Goal: Navigation & Orientation: Find specific page/section

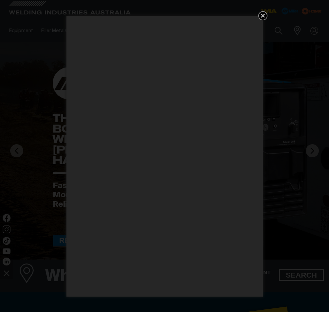
click at [265, 16] on icon "Get 5 WIA Welding Guides Free!" at bounding box center [263, 16] width 8 height 8
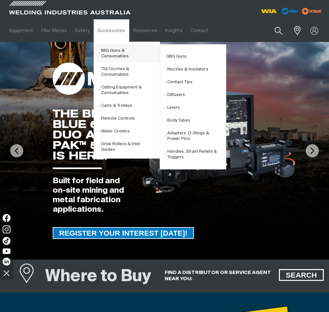
click at [122, 50] on link "MIG Guns & Consumables" at bounding box center [129, 53] width 61 height 18
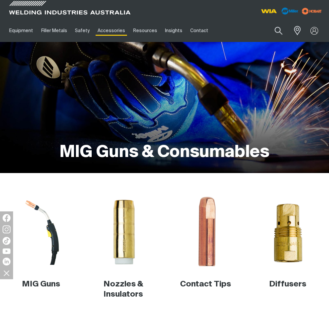
scroll to position [33, 0]
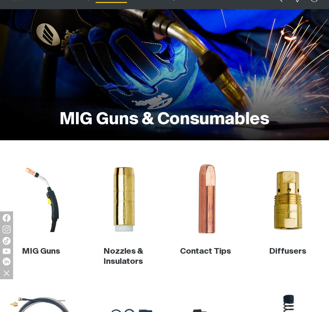
click at [218, 217] on img at bounding box center [206, 199] width 72 height 72
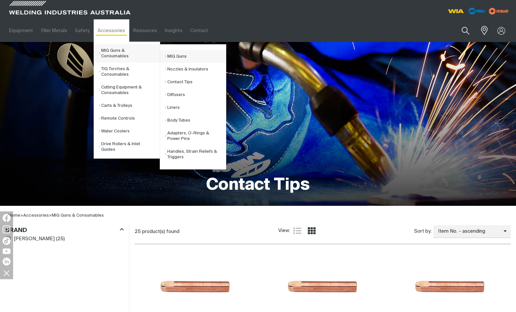
click at [177, 56] on link "MIG Guns" at bounding box center [195, 56] width 61 height 13
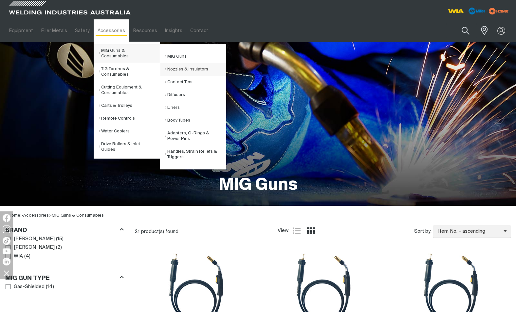
click at [185, 71] on link "Nozzles & Insulators" at bounding box center [195, 69] width 61 height 13
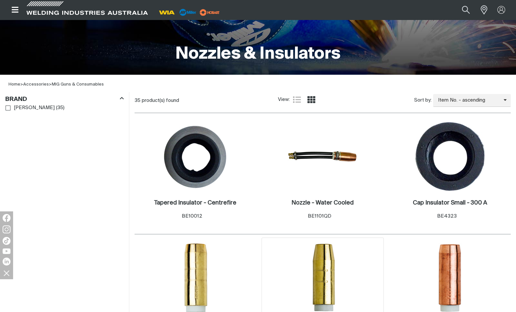
scroll to position [262, 0]
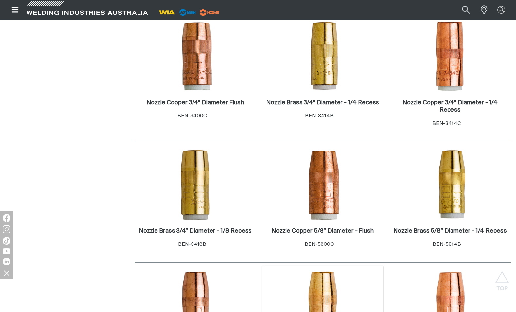
scroll to position [982, 0]
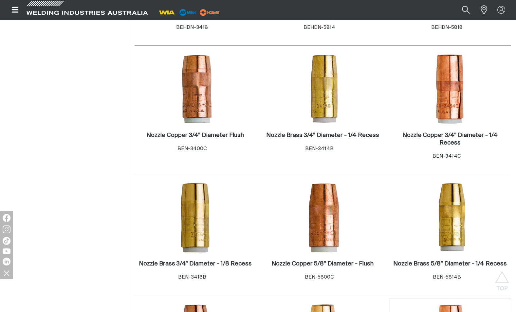
scroll to position [949, 0]
